Goal: Task Accomplishment & Management: Use online tool/utility

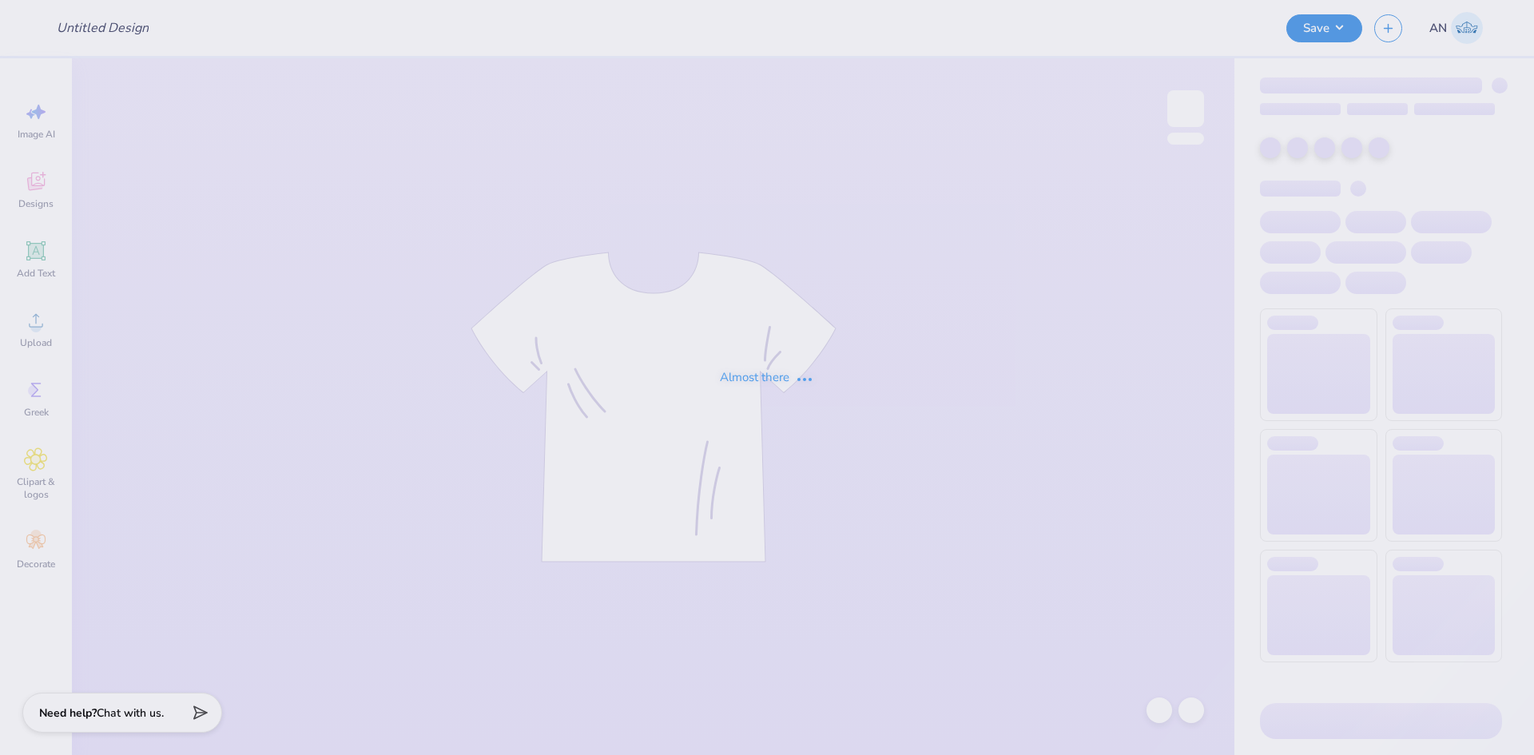
type input "Sigma Chi Parent's Weekend Design"
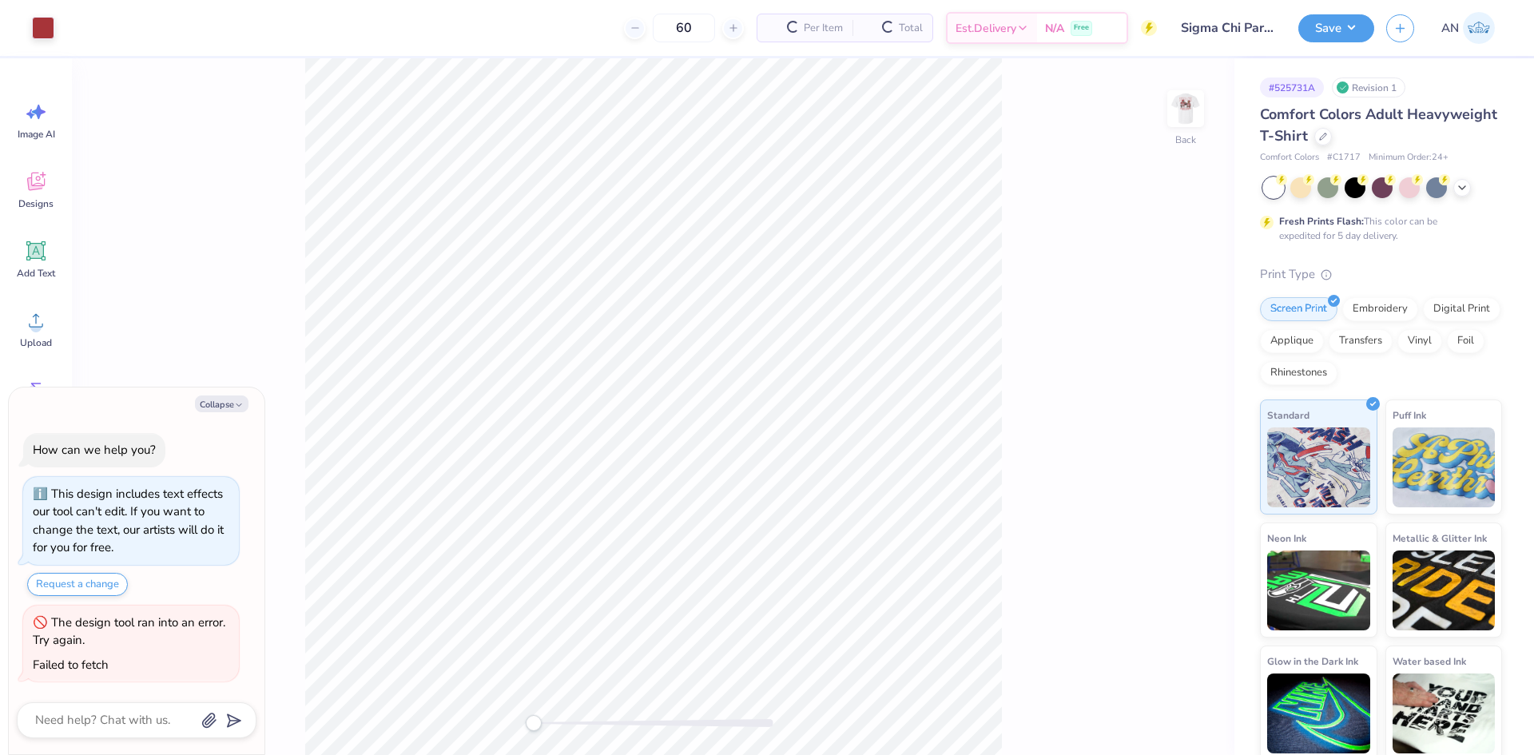
type textarea "x"
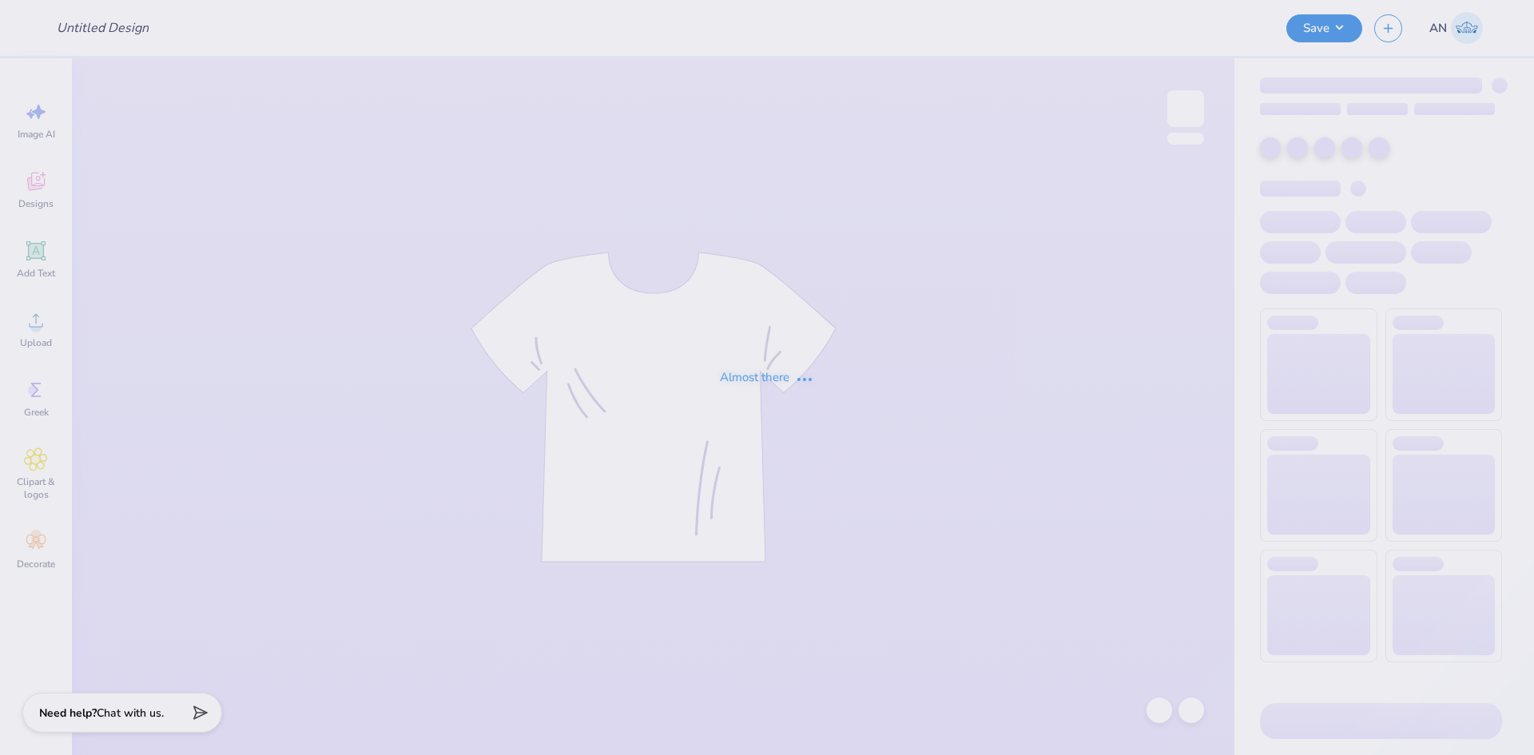
type input "Sigma Chi Parent's Weekend Design"
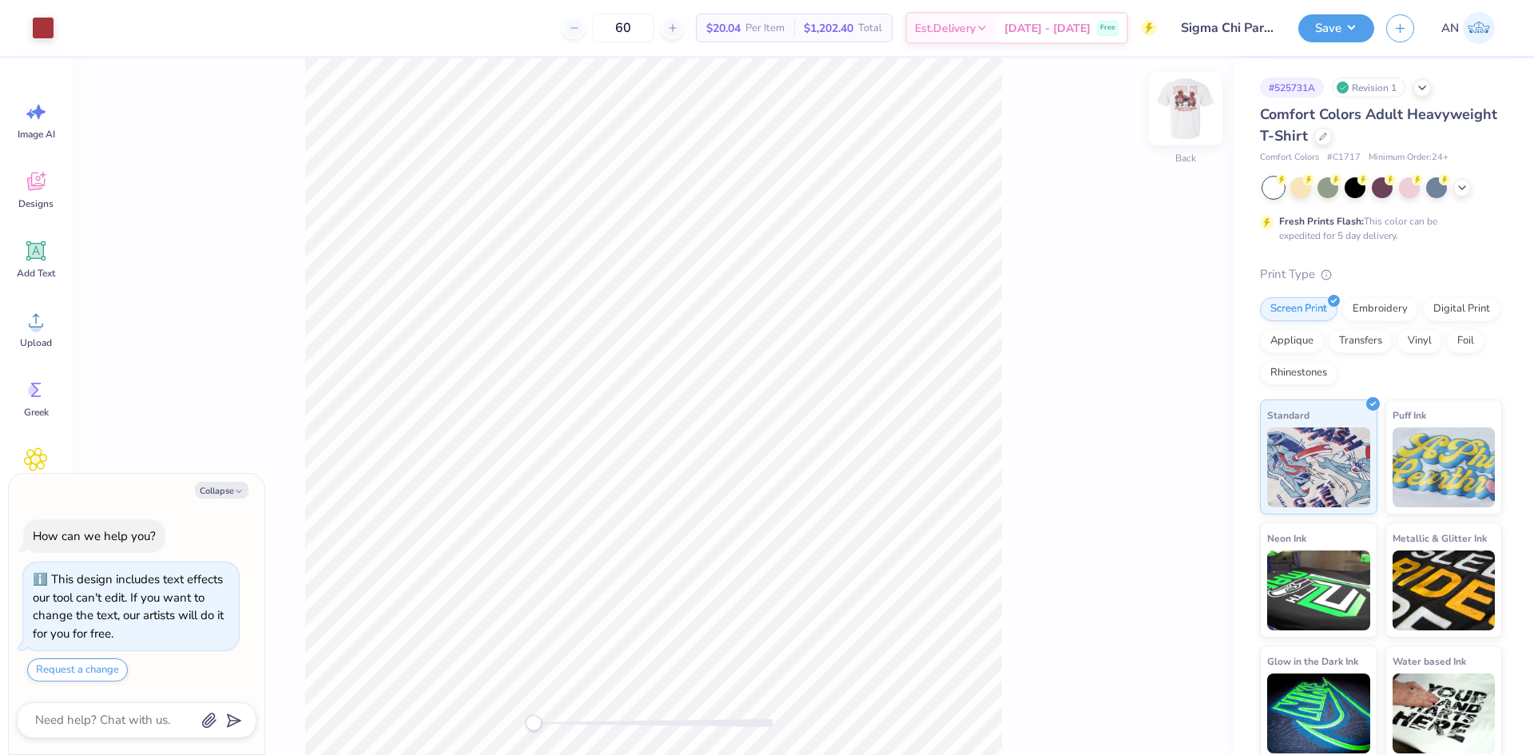
click at [1186, 109] on img at bounding box center [1185, 109] width 64 height 64
click at [27, 309] on icon at bounding box center [36, 320] width 24 height 24
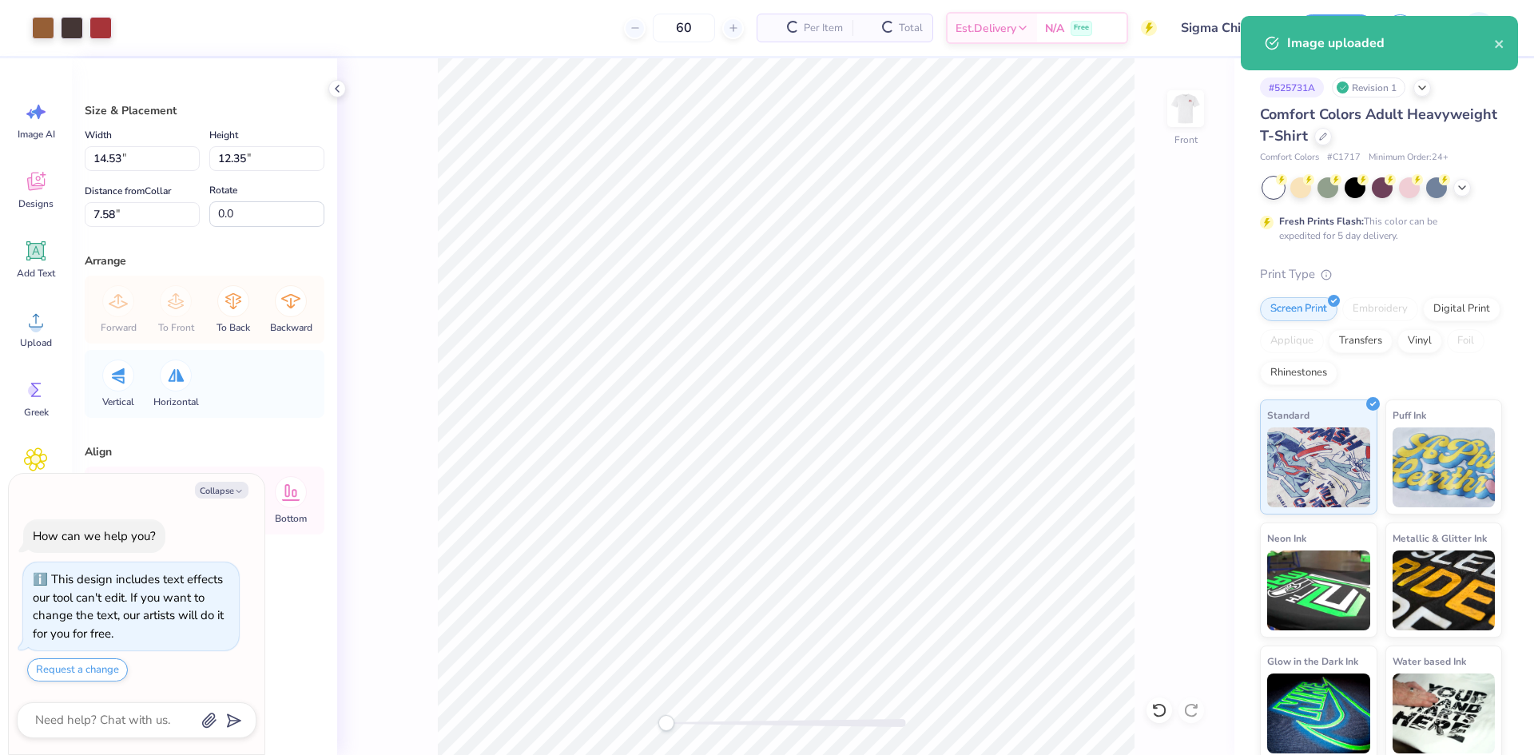
type textarea "x"
click at [168, 163] on input "14.53" at bounding box center [142, 158] width 115 height 25
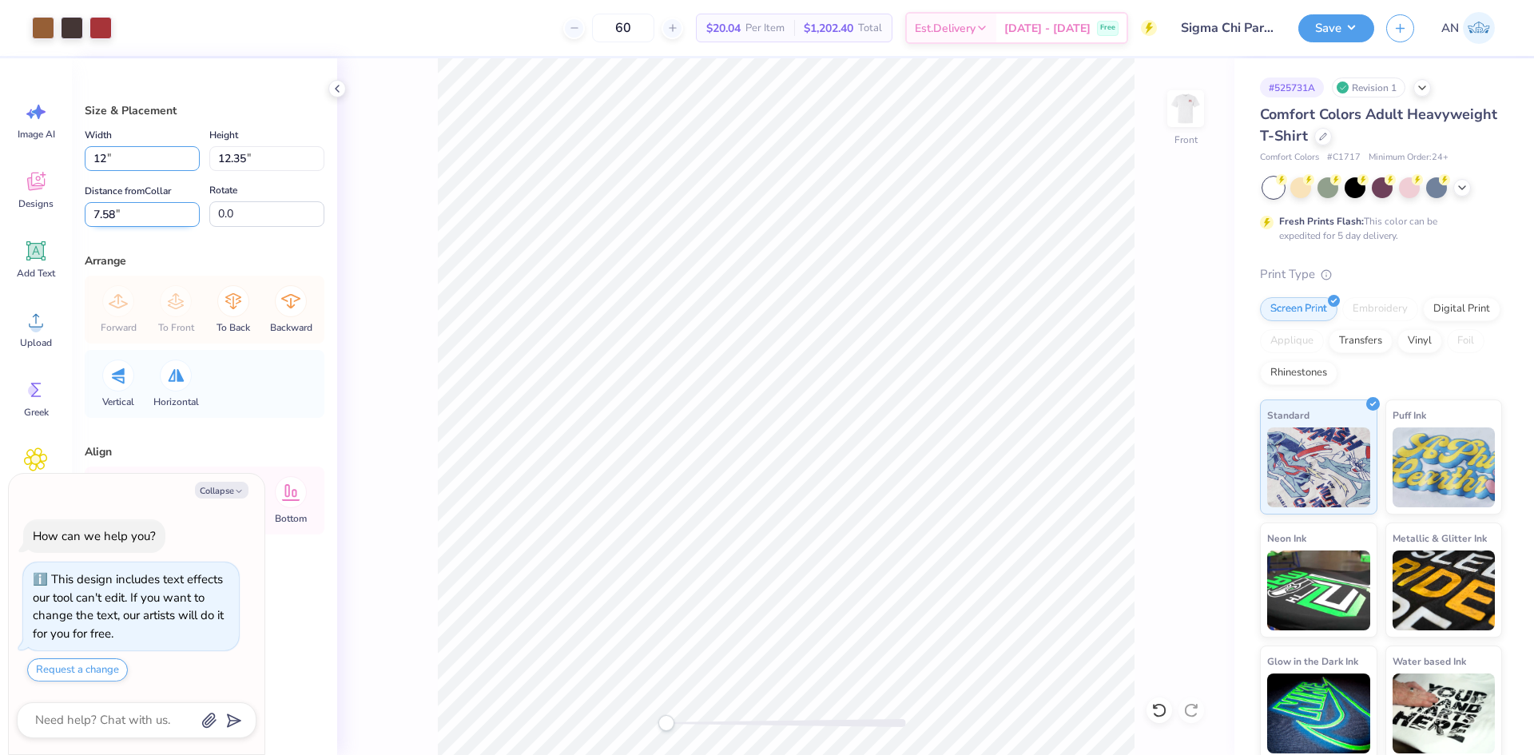
type input "12"
type textarea "x"
type input "12.00"
type input "10.20"
drag, startPoint x: 133, startPoint y: 212, endPoint x: 59, endPoint y: 228, distance: 75.2
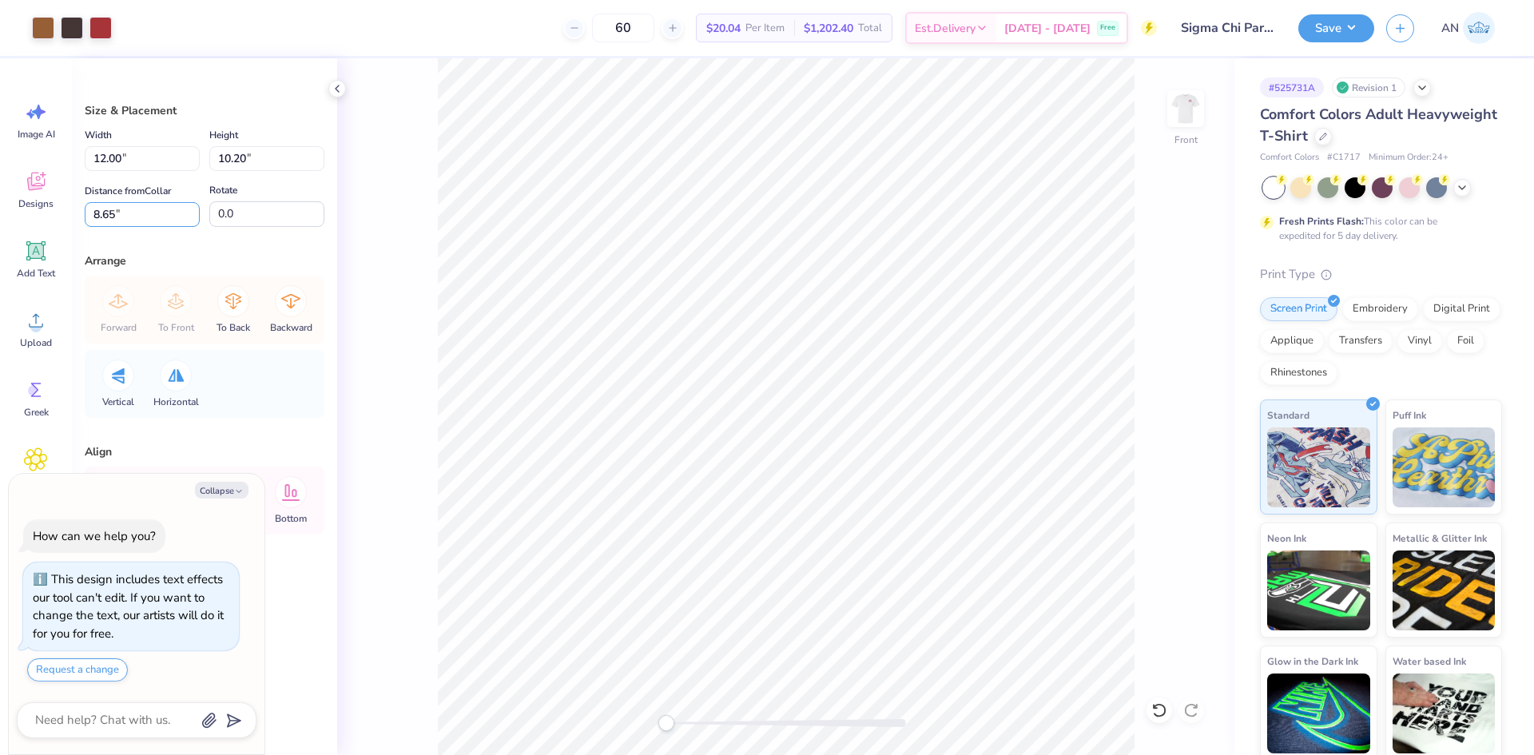
click at [59, 228] on div "Art colors 60 $20.04 Per Item $1,202.40 Total Est. Delivery Oct 10 - 13 Free De…" at bounding box center [767, 377] width 1534 height 755
type input "3"
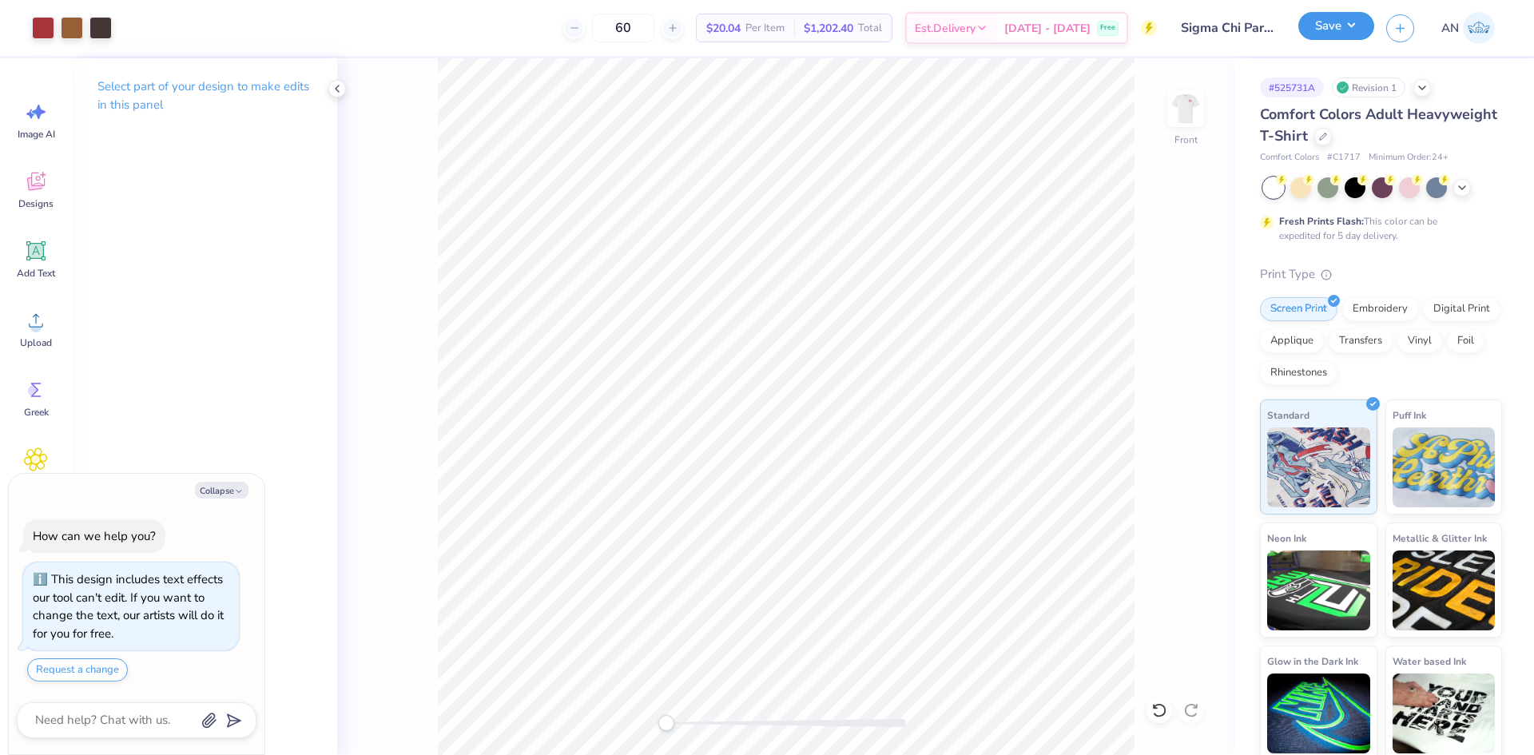
click at [1358, 27] on button "Save" at bounding box center [1336, 26] width 76 height 28
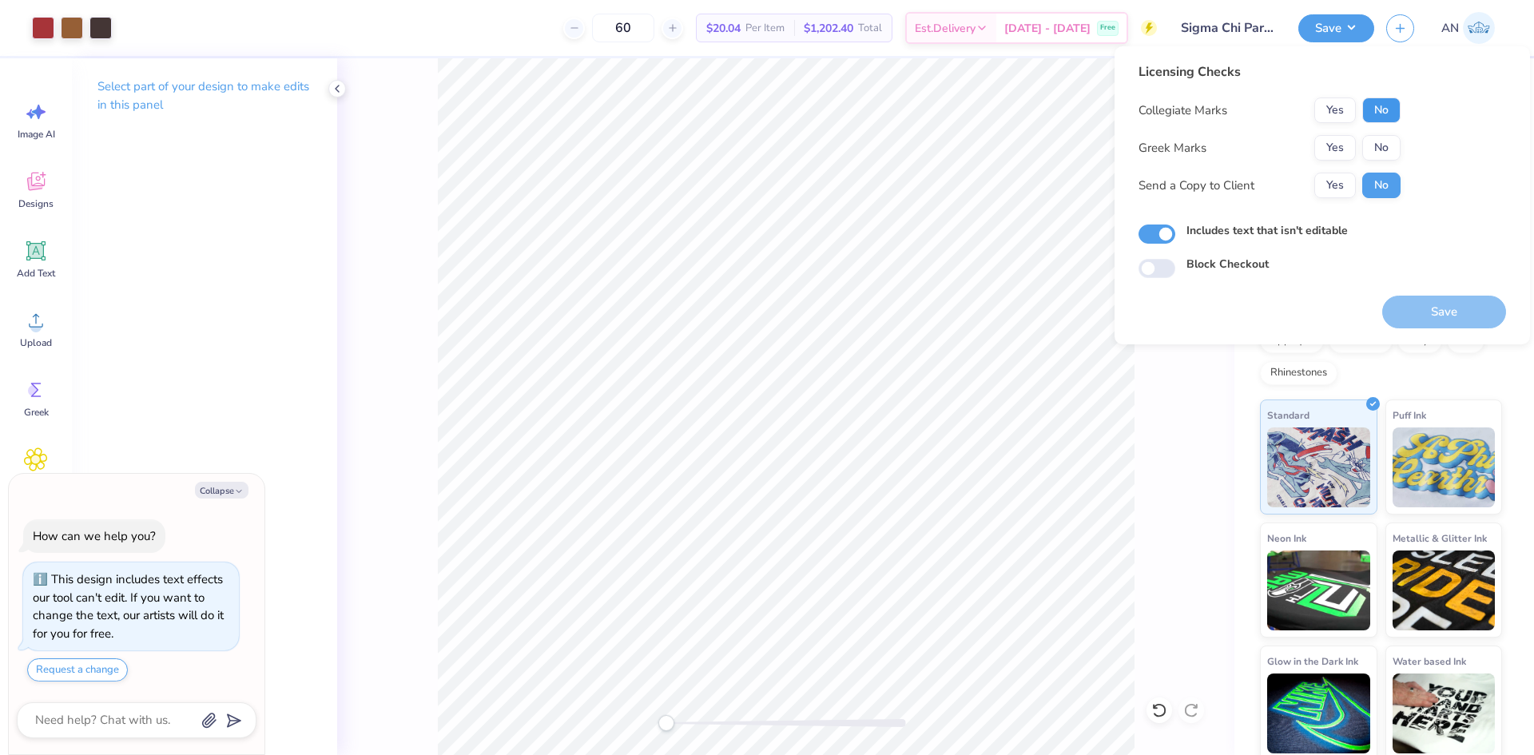
click at [1383, 110] on button "No" at bounding box center [1381, 110] width 38 height 26
click at [1342, 142] on button "Yes" at bounding box center [1335, 148] width 42 height 26
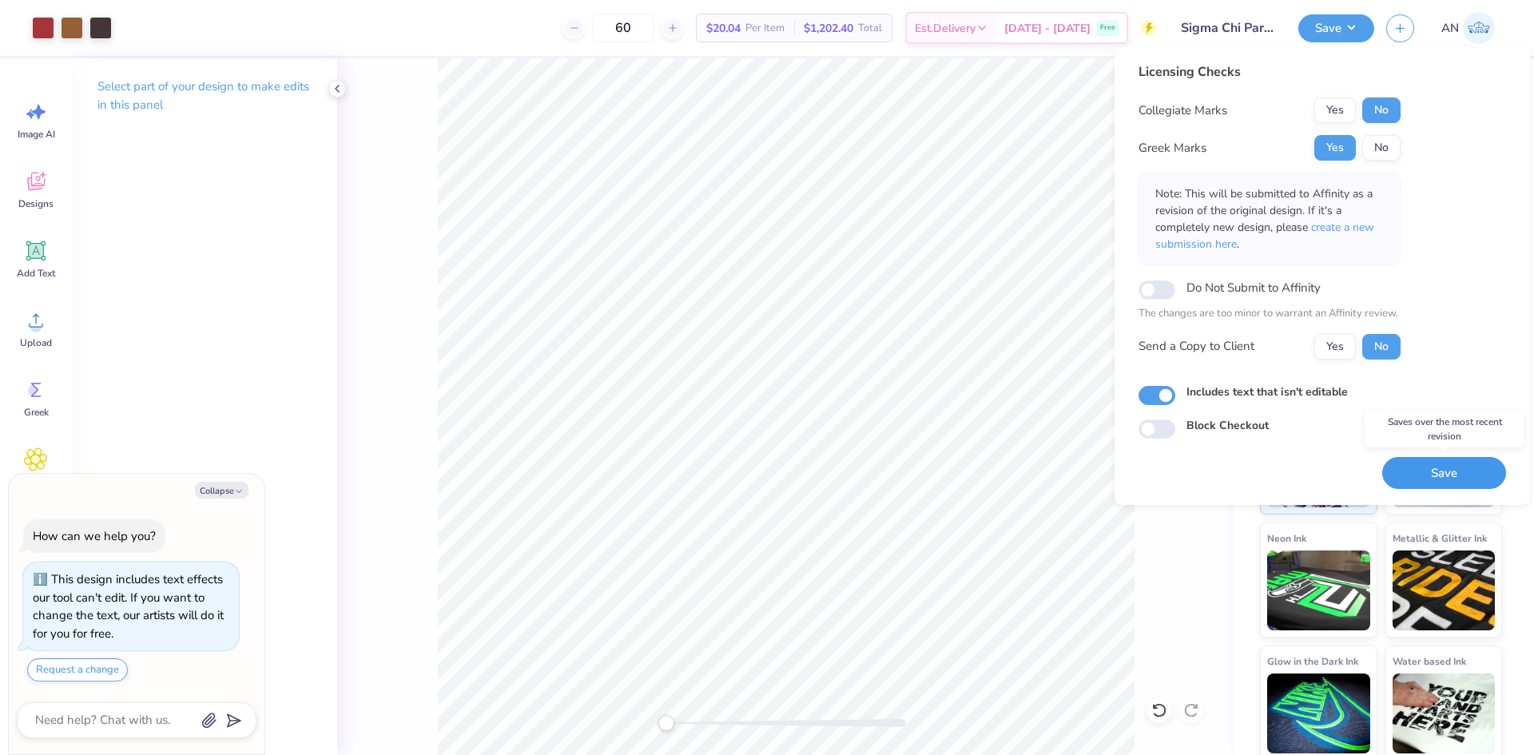
click at [1412, 479] on button "Save" at bounding box center [1444, 473] width 124 height 33
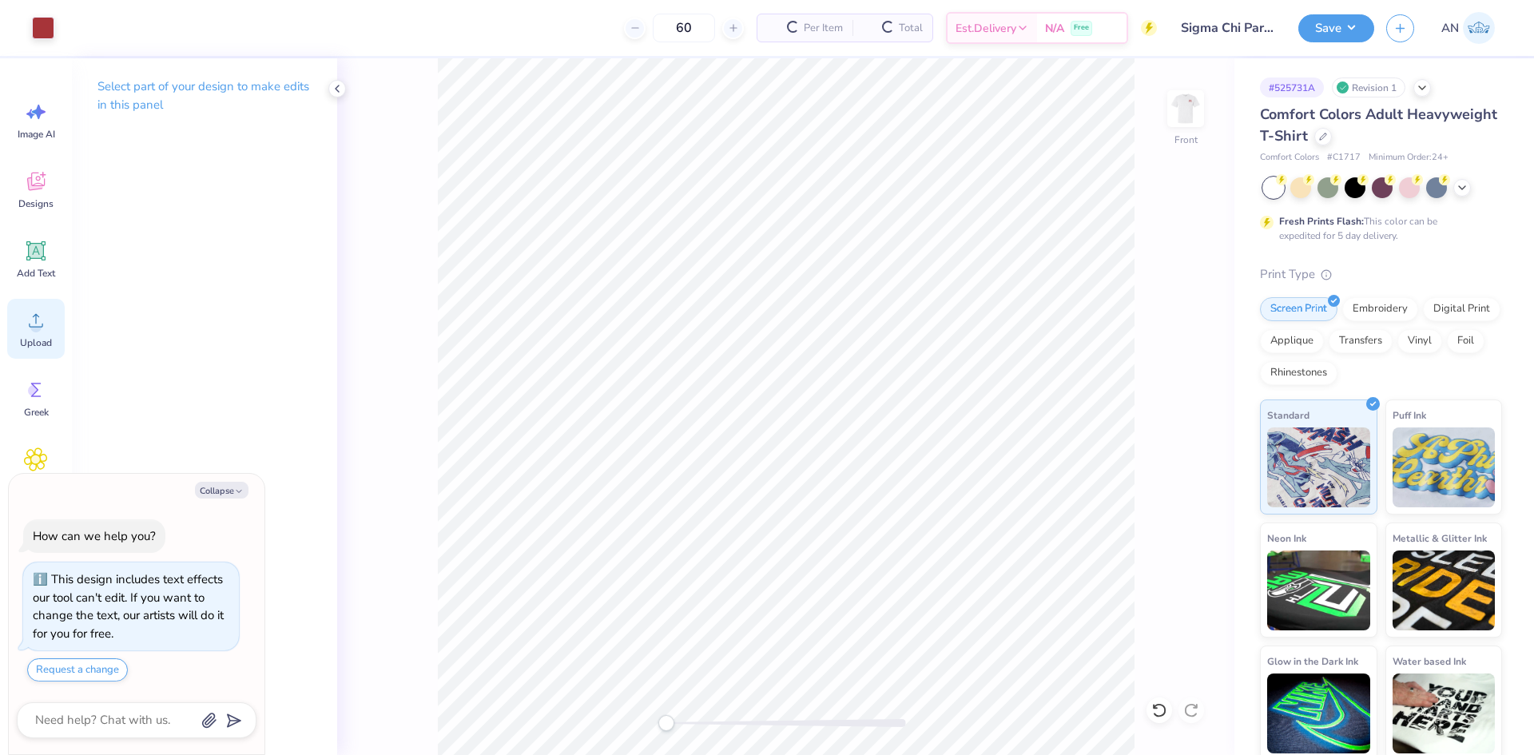
click at [39, 319] on icon at bounding box center [36, 320] width 24 height 24
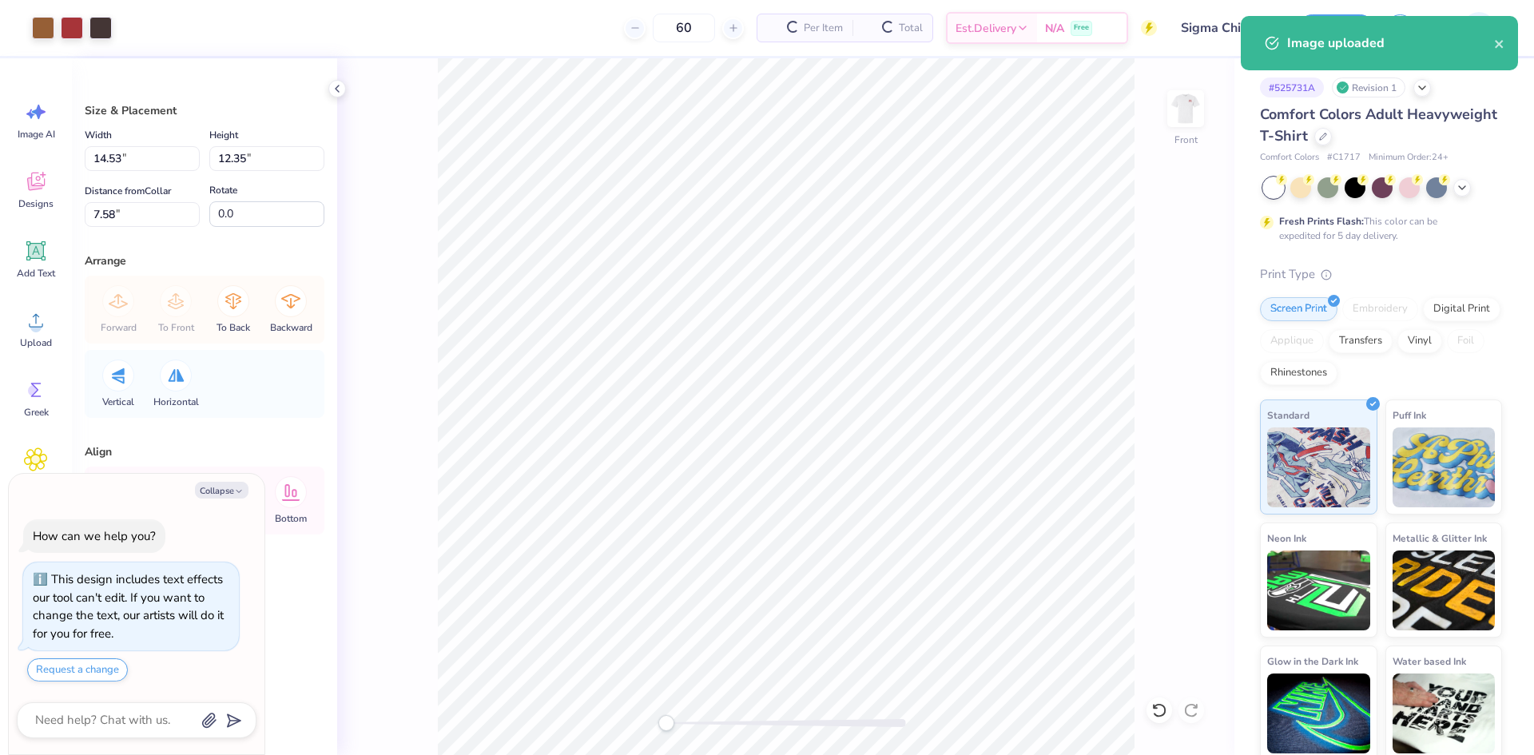
type textarea "x"
click at [147, 161] on input "14.53" at bounding box center [142, 158] width 115 height 25
type input "12"
type textarea "x"
type input "12.00"
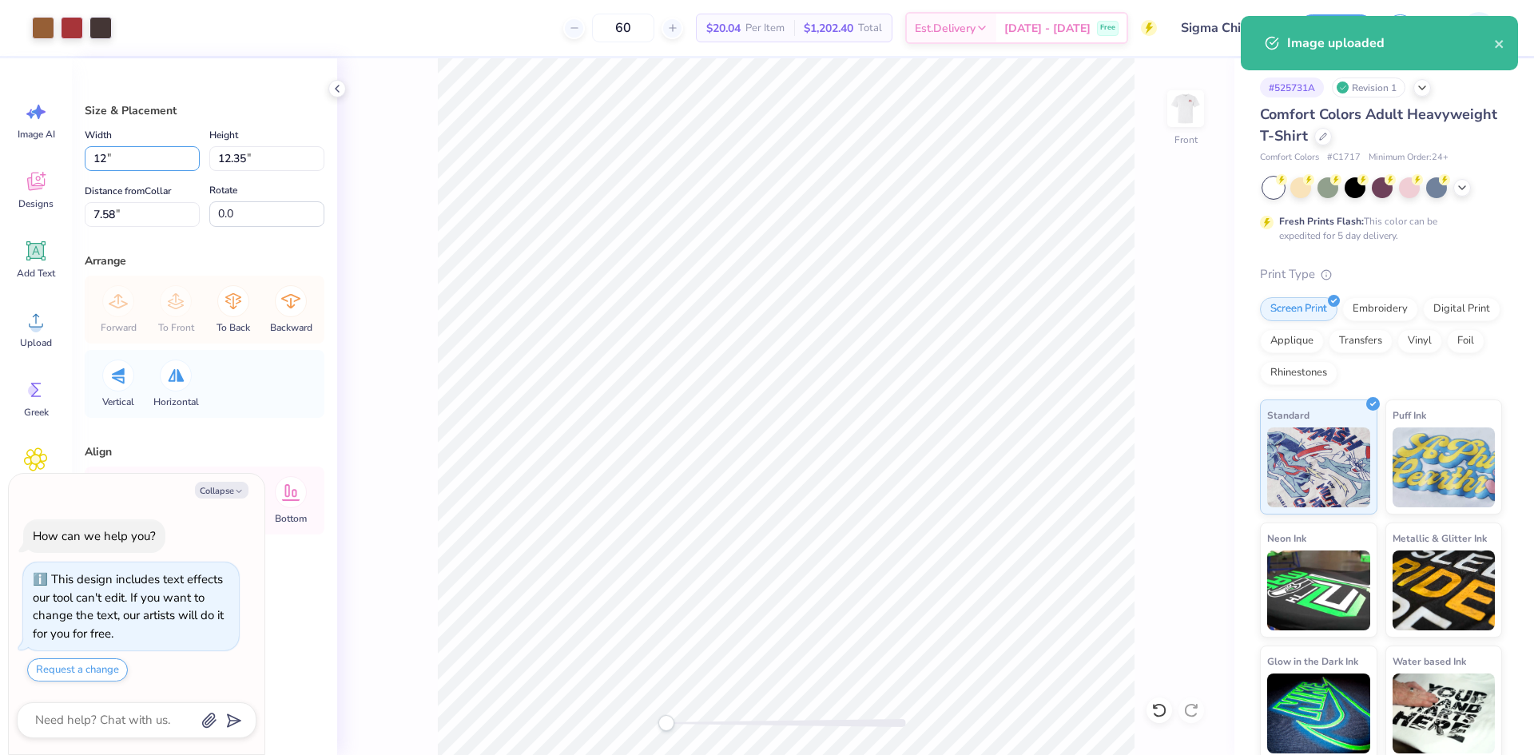
type input "10.20"
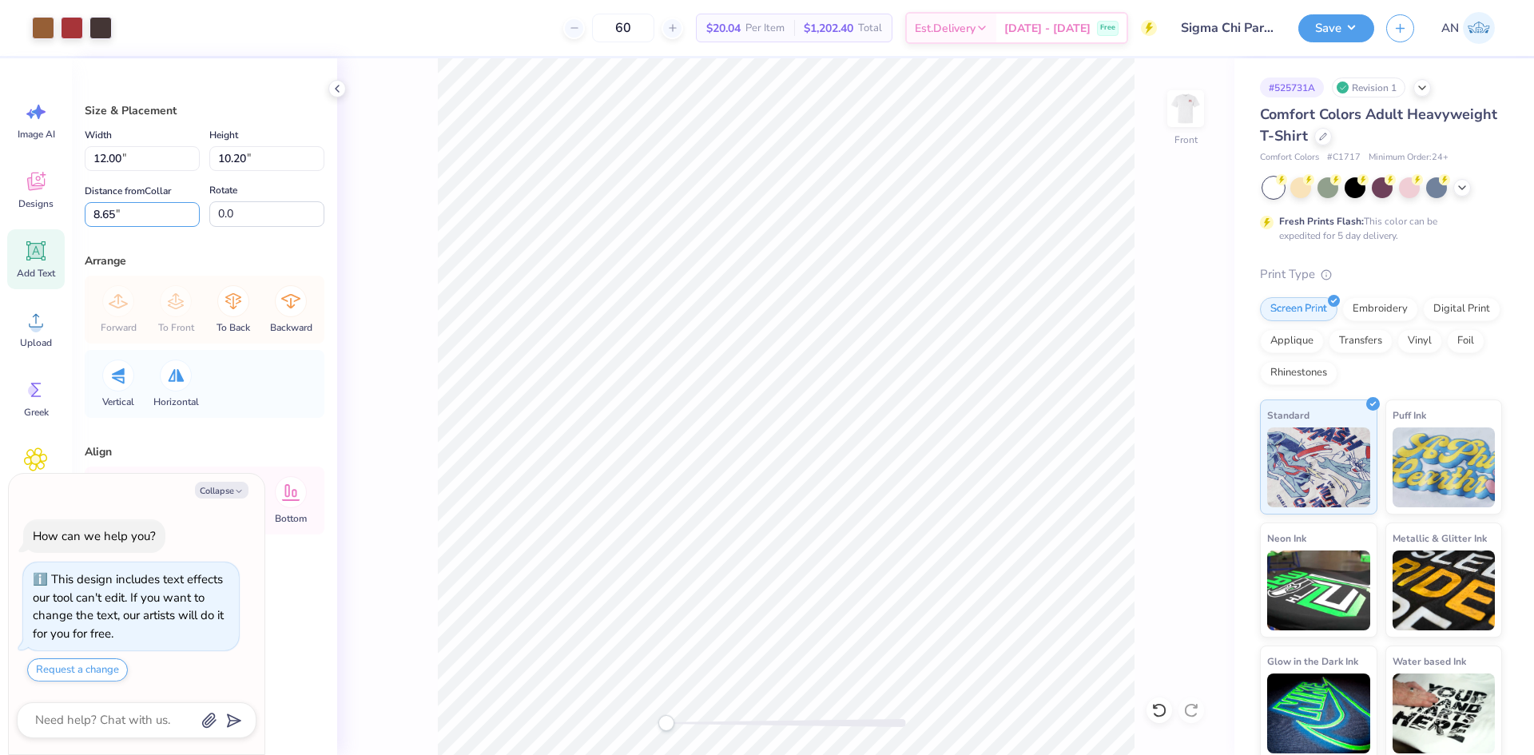
drag, startPoint x: 170, startPoint y: 204, endPoint x: 48, endPoint y: 233, distance: 125.5
click at [38, 228] on div "Art colors 60 $20.04 Per Item $1,202.40 Total Est. Delivery Oct 10 - 13 Free De…" at bounding box center [767, 377] width 1534 height 755
type input "3"
drag, startPoint x: 418, startPoint y: 240, endPoint x: 436, endPoint y: 241, distance: 18.4
click at [419, 240] on div "Front" at bounding box center [785, 406] width 897 height 696
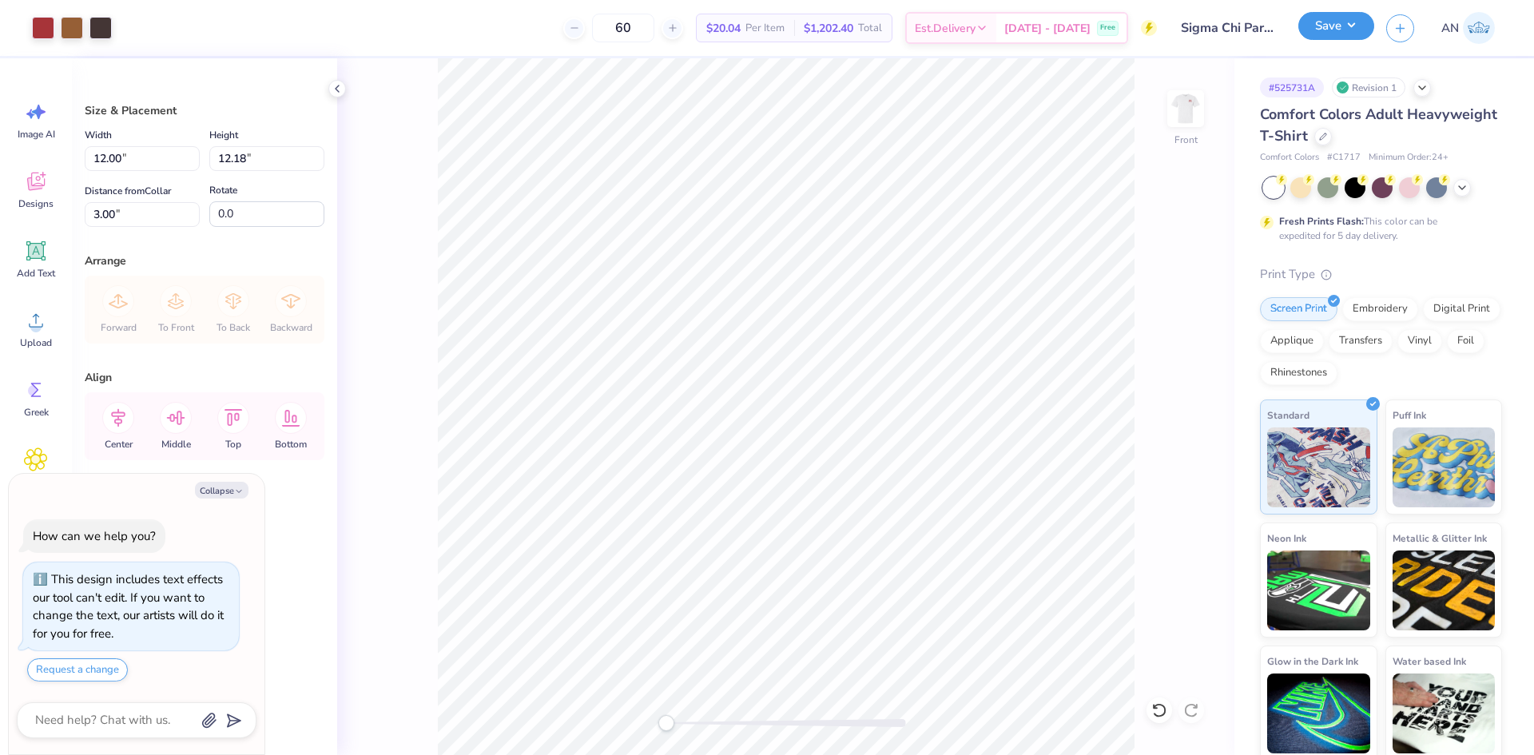
click at [1345, 27] on button "Save" at bounding box center [1336, 26] width 76 height 28
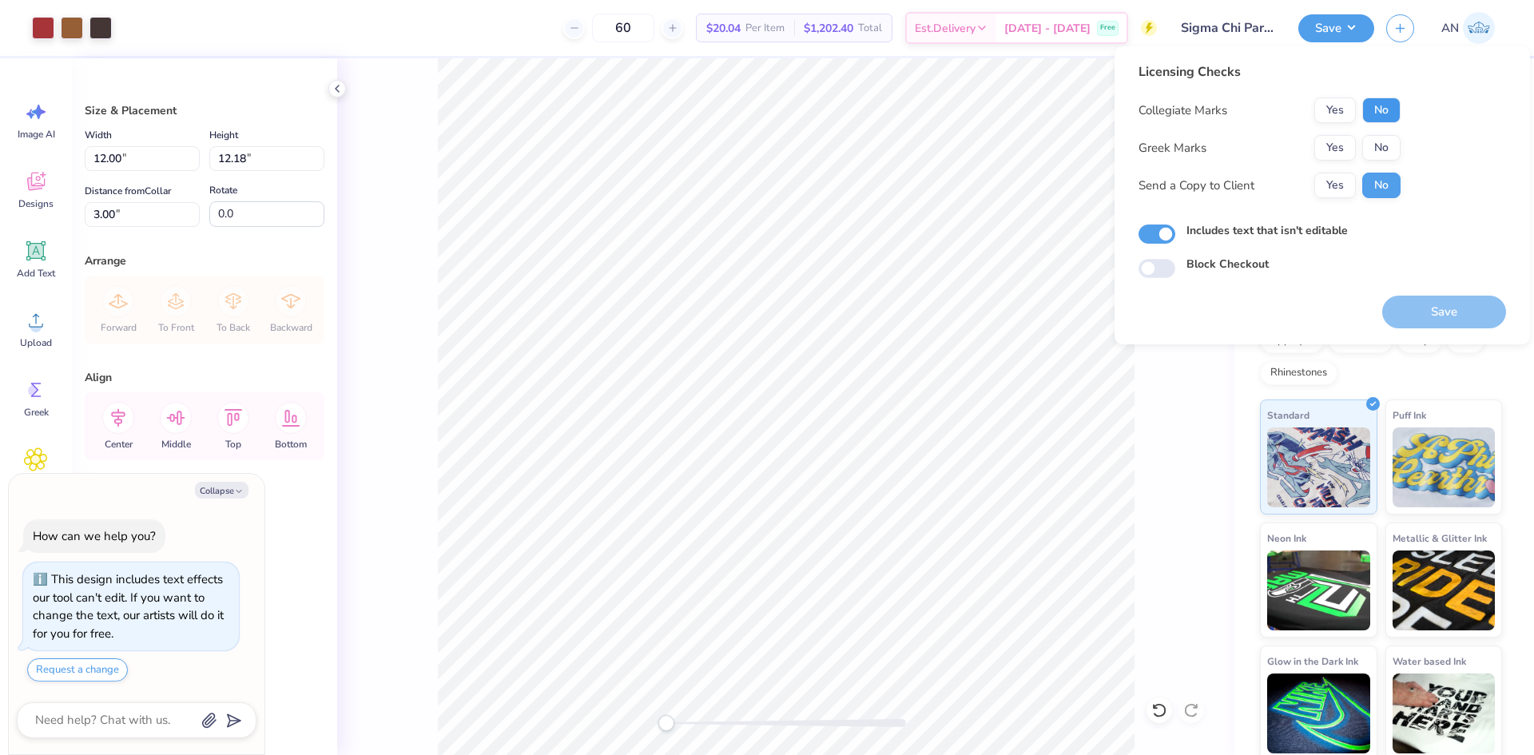
click at [1363, 105] on button "No" at bounding box center [1381, 110] width 38 height 26
click at [1335, 152] on button "Yes" at bounding box center [1335, 148] width 42 height 26
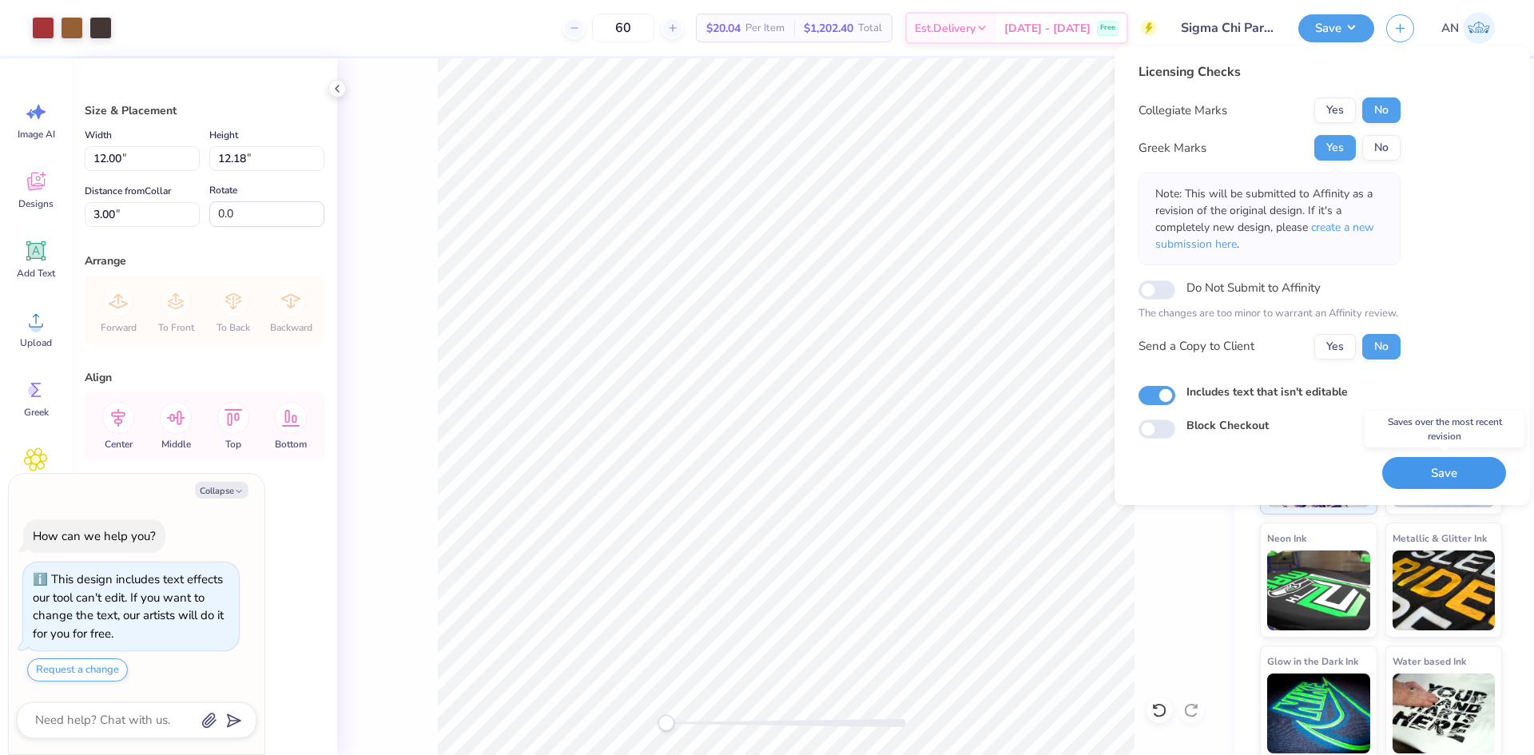
click at [1409, 465] on button "Save" at bounding box center [1444, 473] width 124 height 33
type textarea "x"
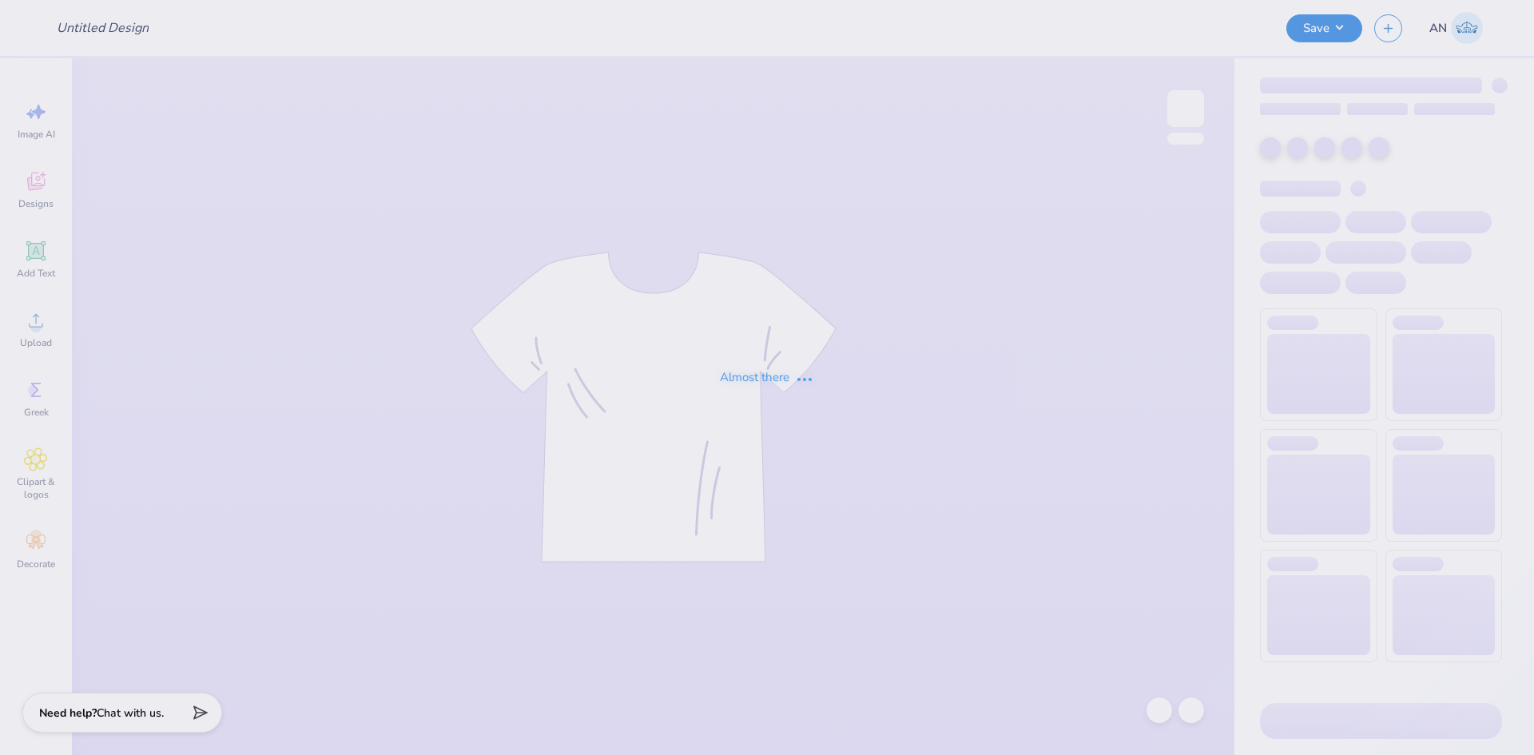
type input "[PERSON_NAME] : [US_STATE][GEOGRAPHIC_DATA]"
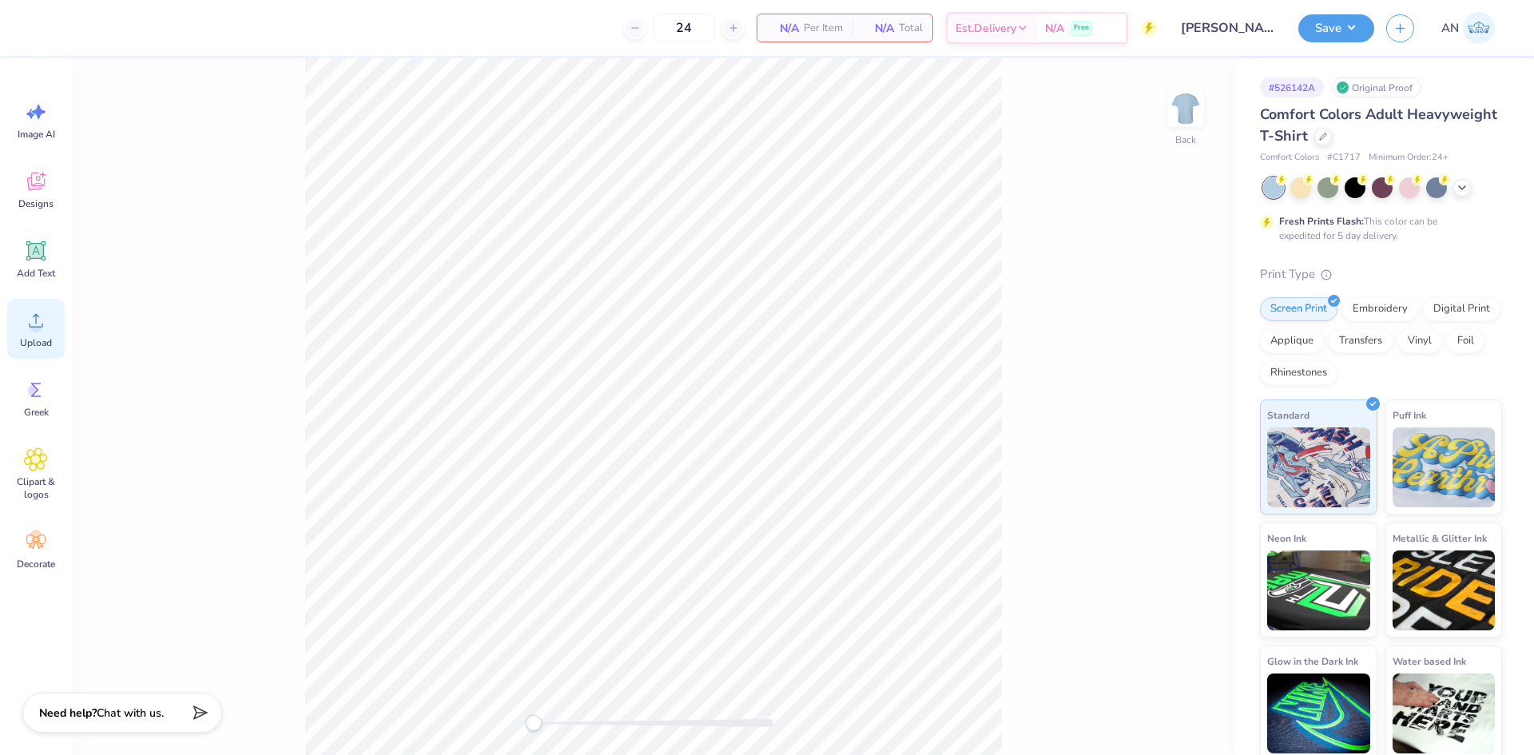
click at [40, 339] on span "Upload" at bounding box center [36, 342] width 32 height 13
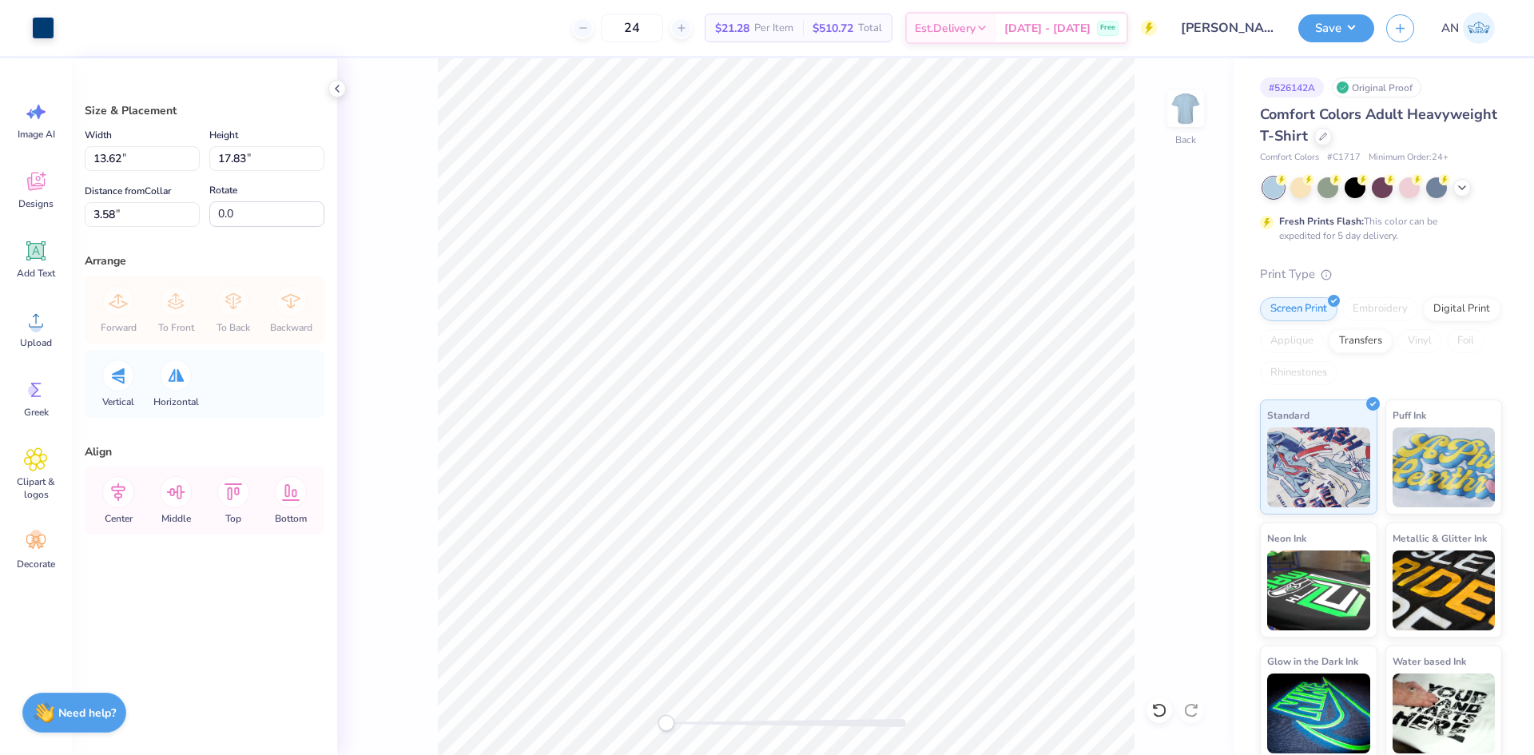
type input "5.56"
type input "7.28"
type input "14.14"
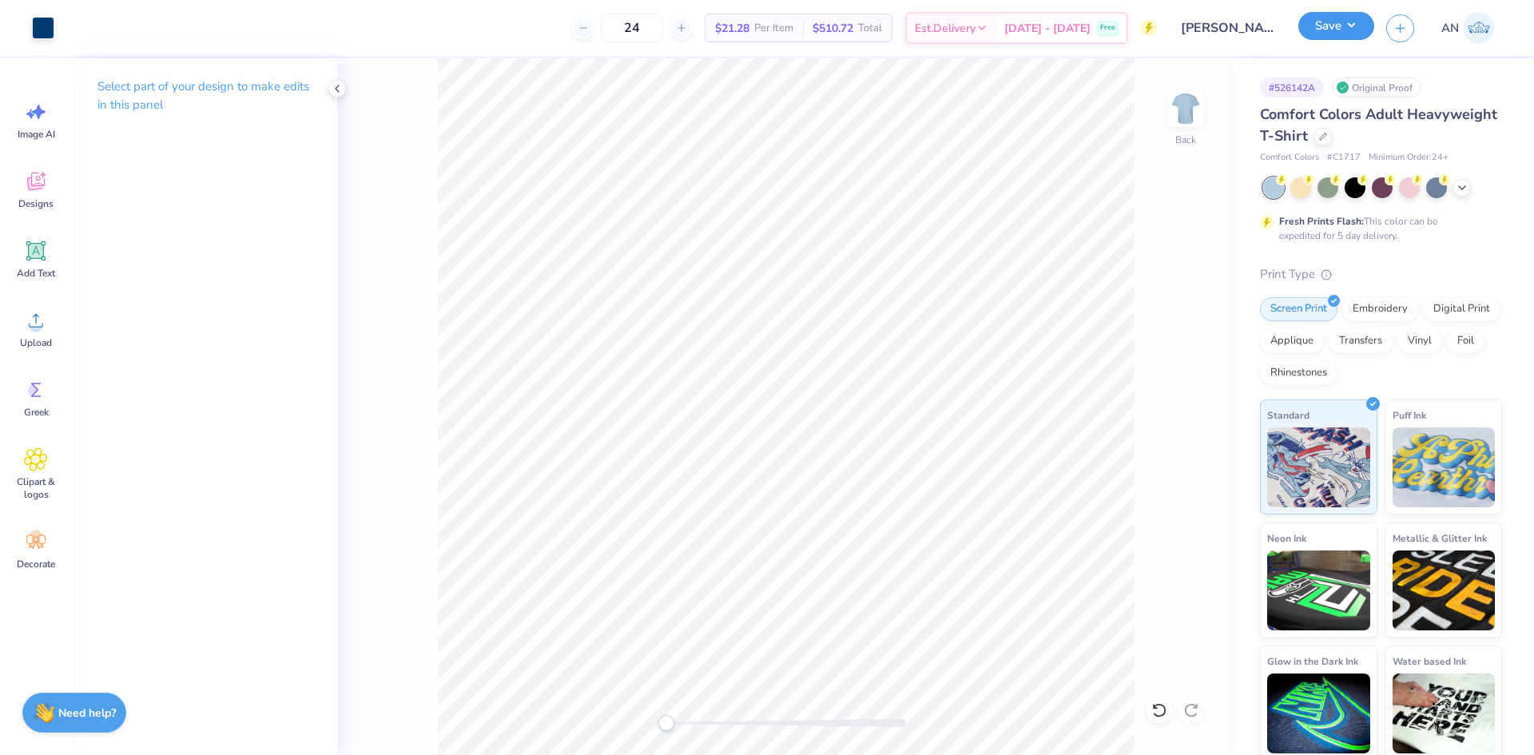
click at [1319, 30] on button "Save" at bounding box center [1336, 26] width 76 height 28
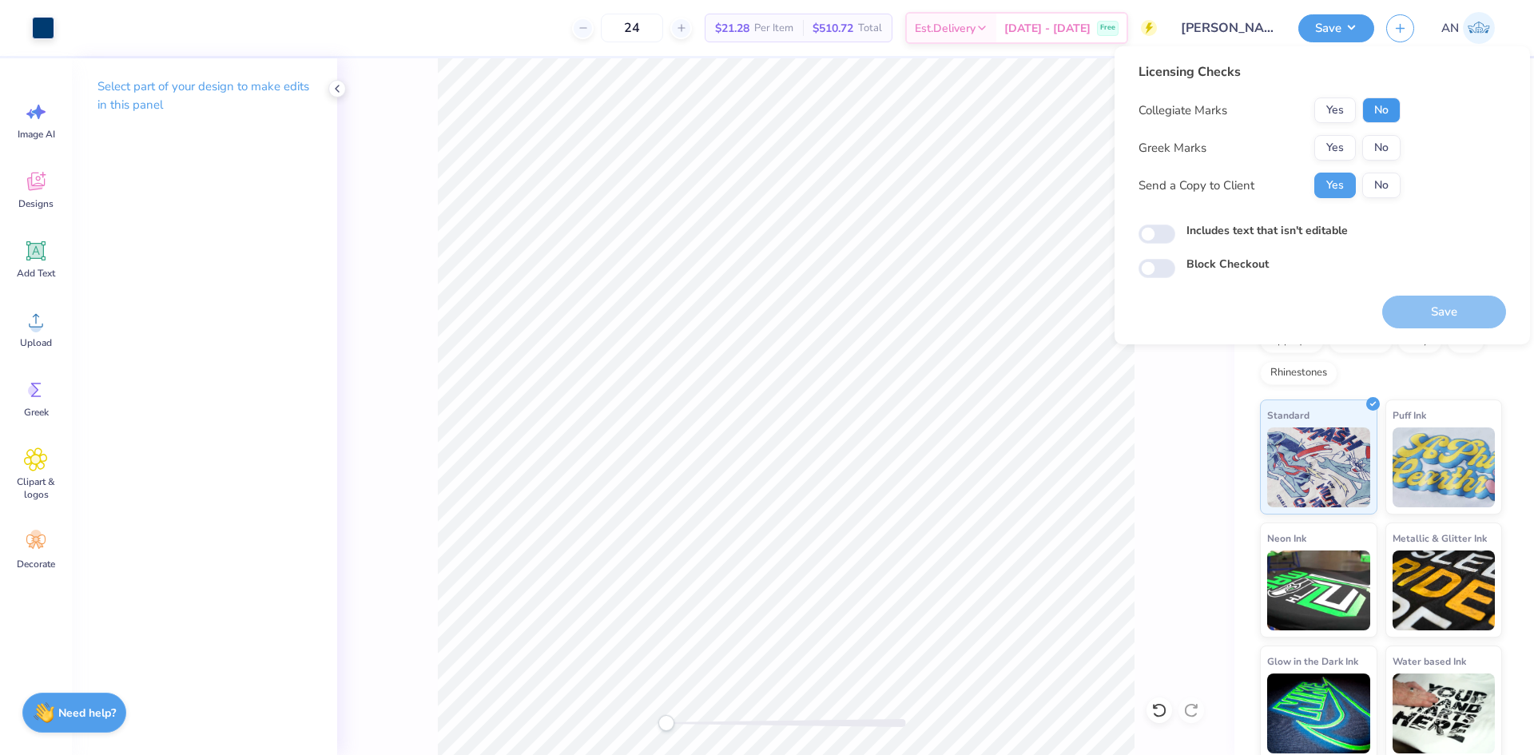
click at [1385, 114] on button "No" at bounding box center [1381, 110] width 38 height 26
click at [1378, 143] on button "No" at bounding box center [1381, 148] width 38 height 26
click at [1159, 229] on input "Includes text that isn't editable" at bounding box center [1156, 233] width 37 height 19
checkbox input "true"
click at [1401, 312] on button "Save" at bounding box center [1444, 312] width 124 height 33
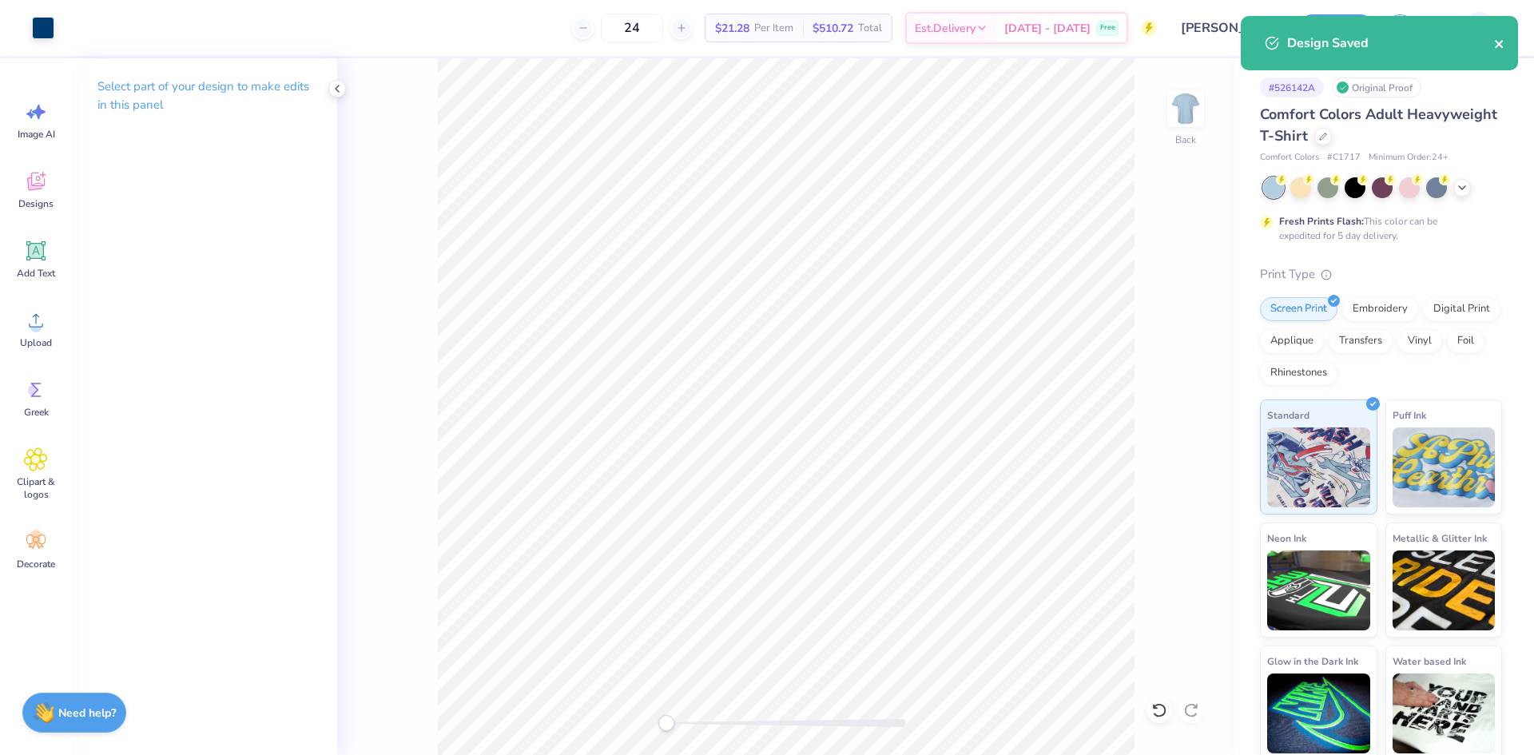
click at [1495, 41] on icon "close" at bounding box center [1498, 44] width 8 height 8
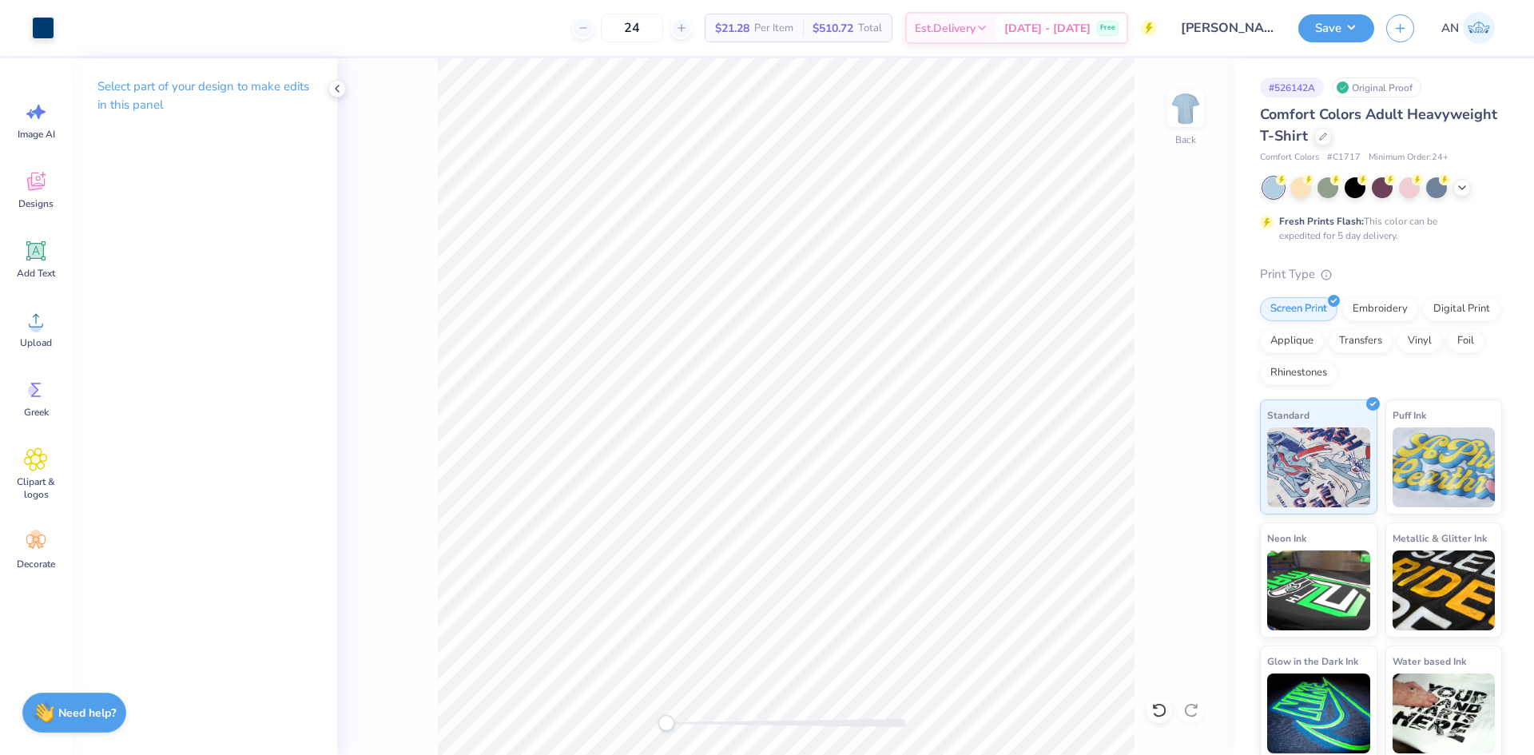
click at [1352, 31] on button "Save" at bounding box center [1336, 28] width 76 height 28
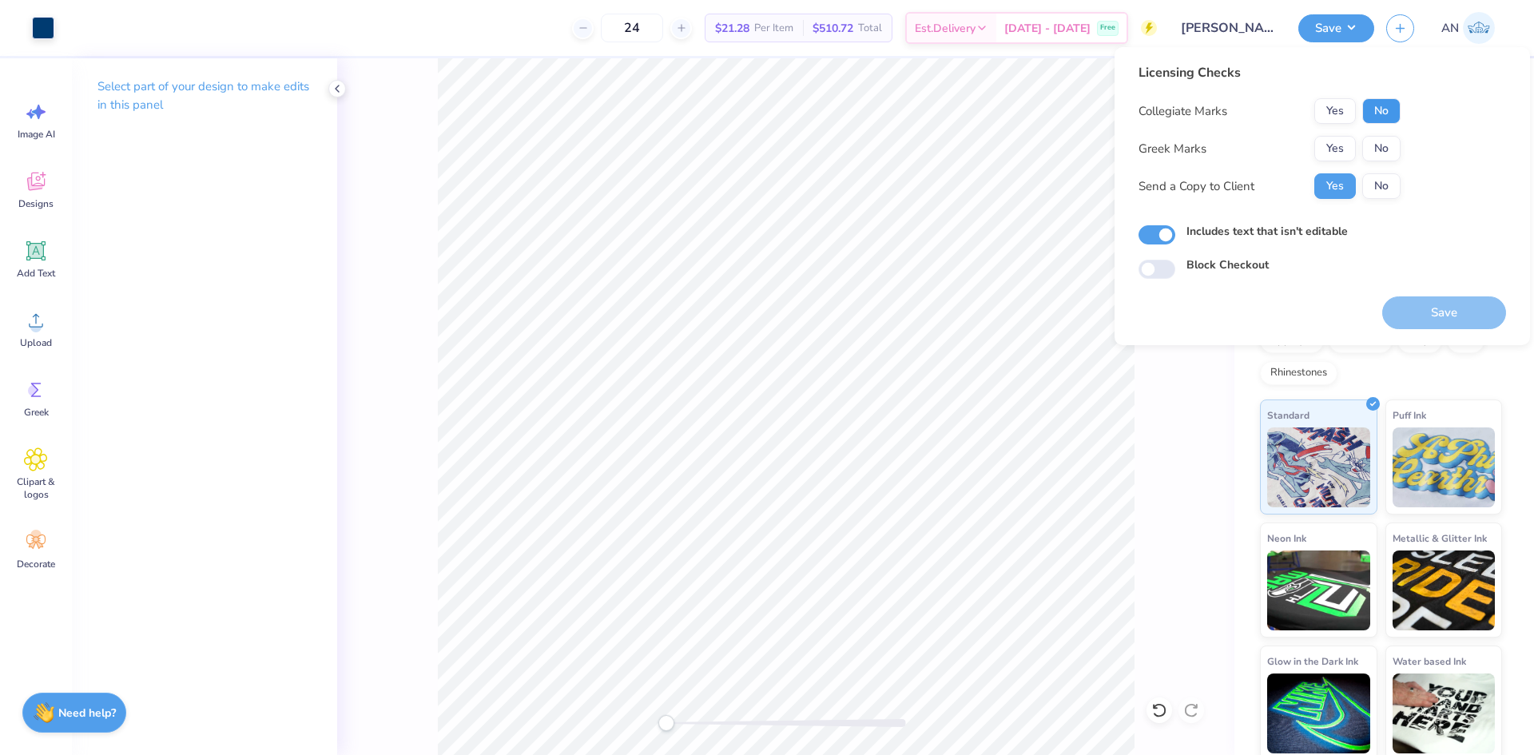
click at [1372, 101] on button "No" at bounding box center [1381, 111] width 38 height 26
click at [1368, 143] on button "No" at bounding box center [1381, 149] width 38 height 26
